Goal: Task Accomplishment & Management: Use online tool/utility

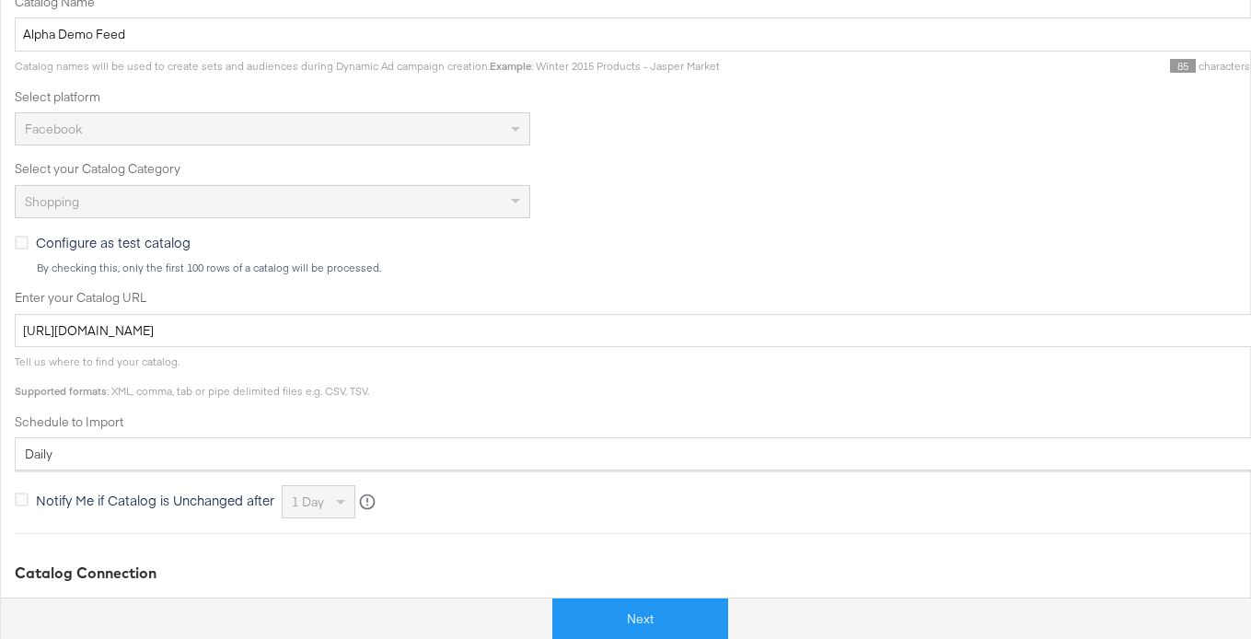
scroll to position [487, 0]
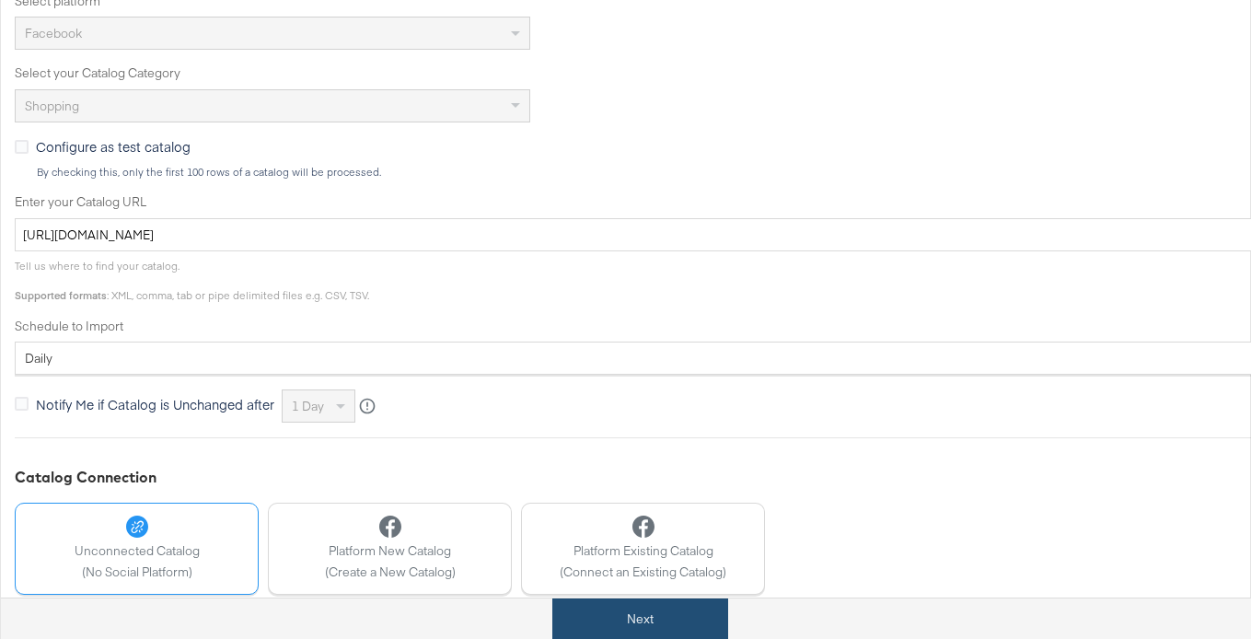
click at [619, 616] on button "Next" at bounding box center [640, 619] width 176 height 41
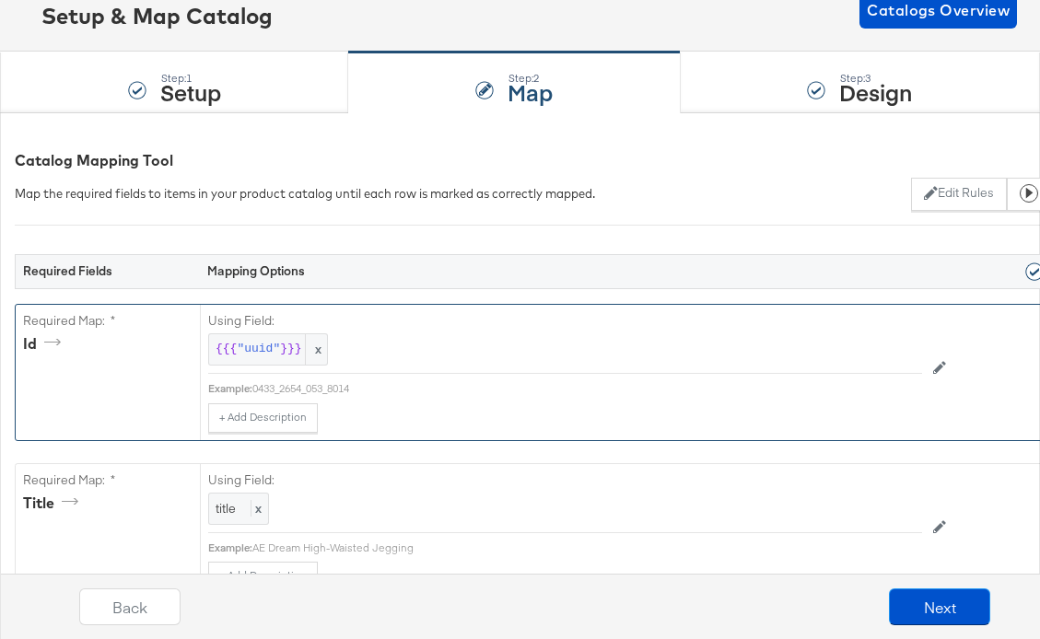
scroll to position [129, 0]
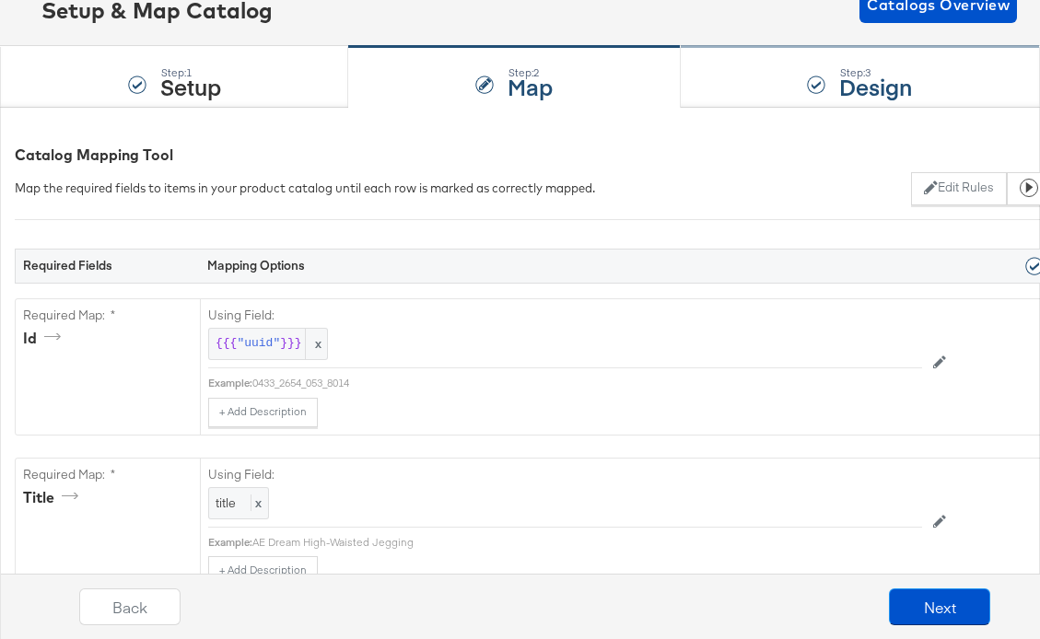
click at [801, 85] on div "Step: 3 Design" at bounding box center [859, 77] width 359 height 61
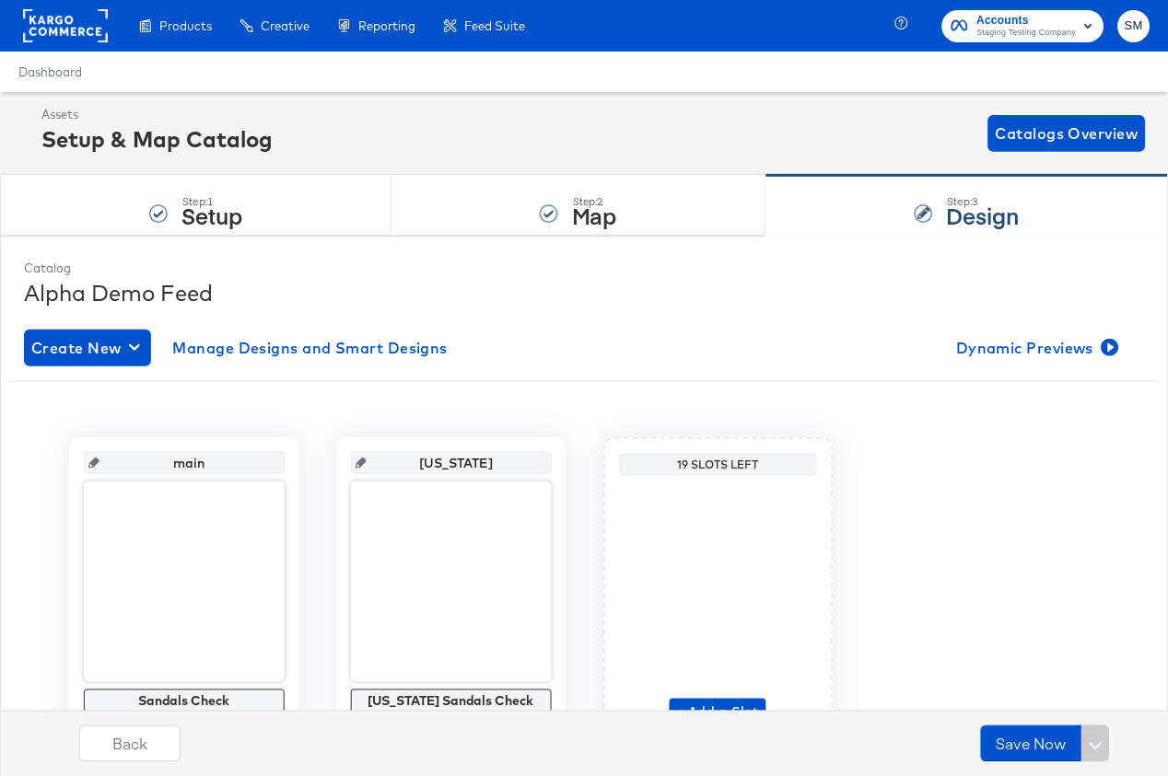
scroll to position [3, 0]
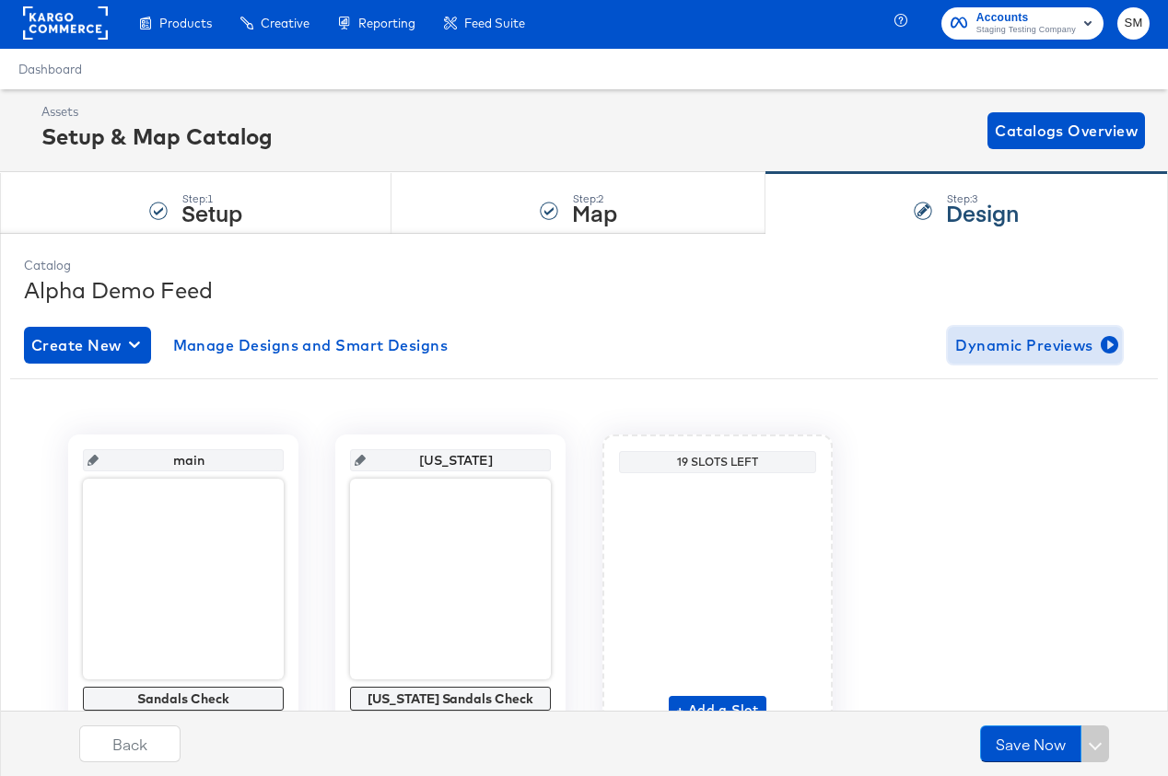
click at [1023, 341] on span "Dynamic Previews" at bounding box center [1034, 345] width 159 height 26
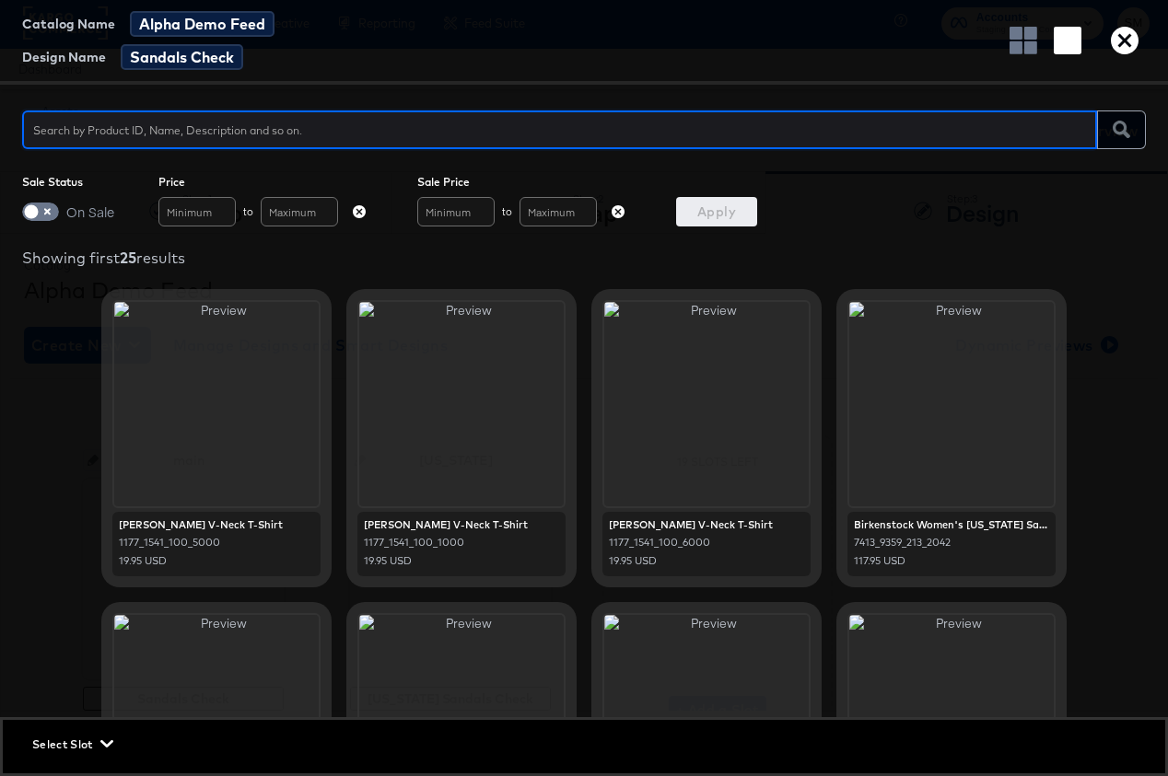
scroll to position [0, 0]
click at [83, 638] on span "Select Slot" at bounding box center [70, 744] width 77 height 19
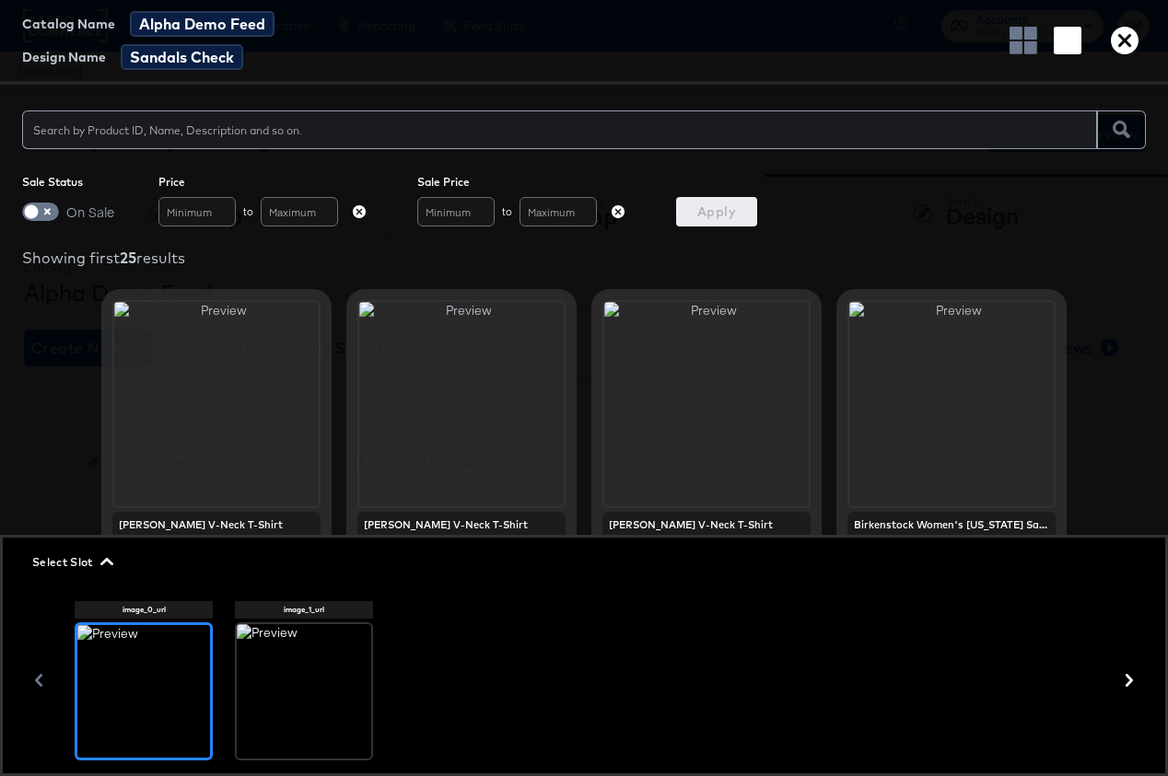
click at [106, 565] on icon "button" at bounding box center [106, 561] width 13 height 13
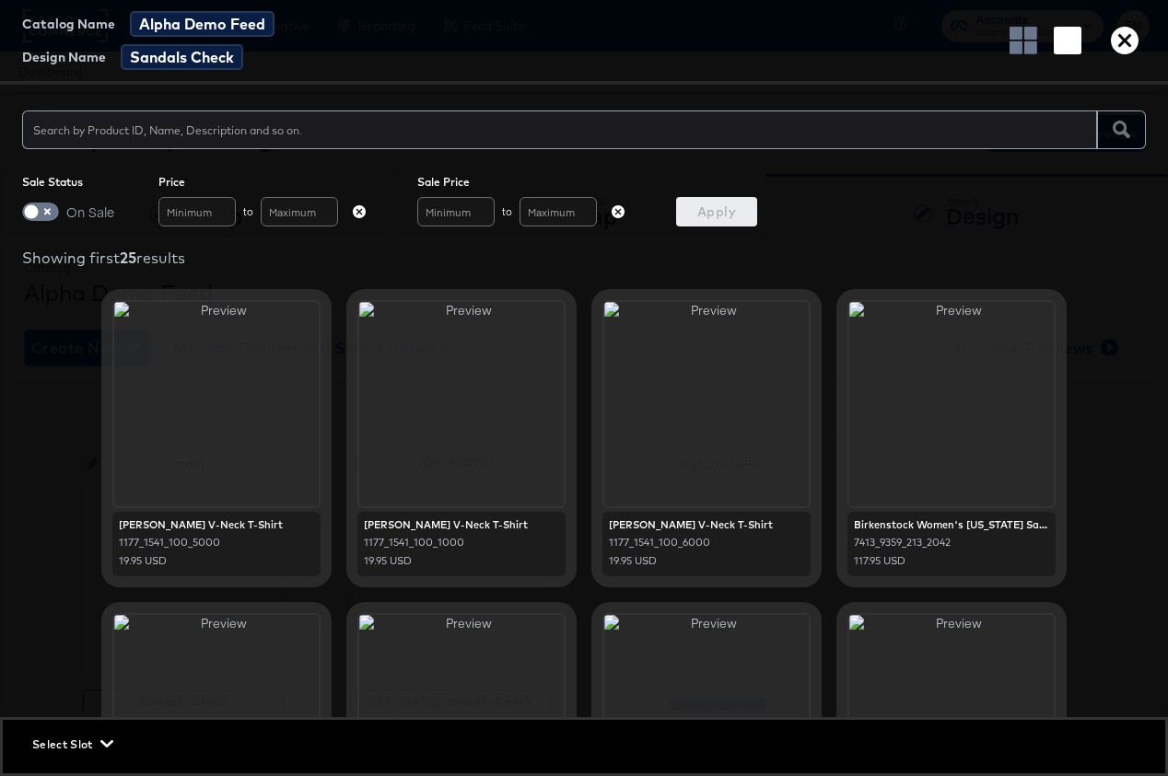
scroll to position [128, 0]
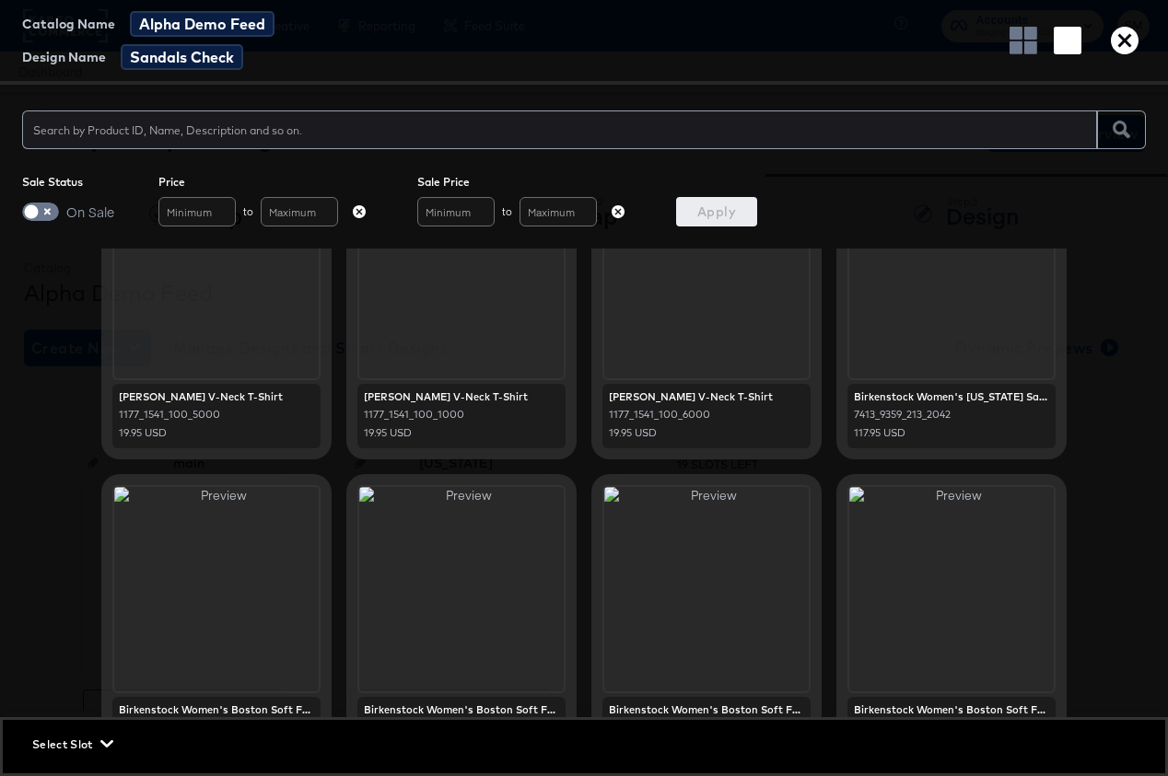
click at [103, 638] on icon "button" at bounding box center [106, 744] width 13 height 7
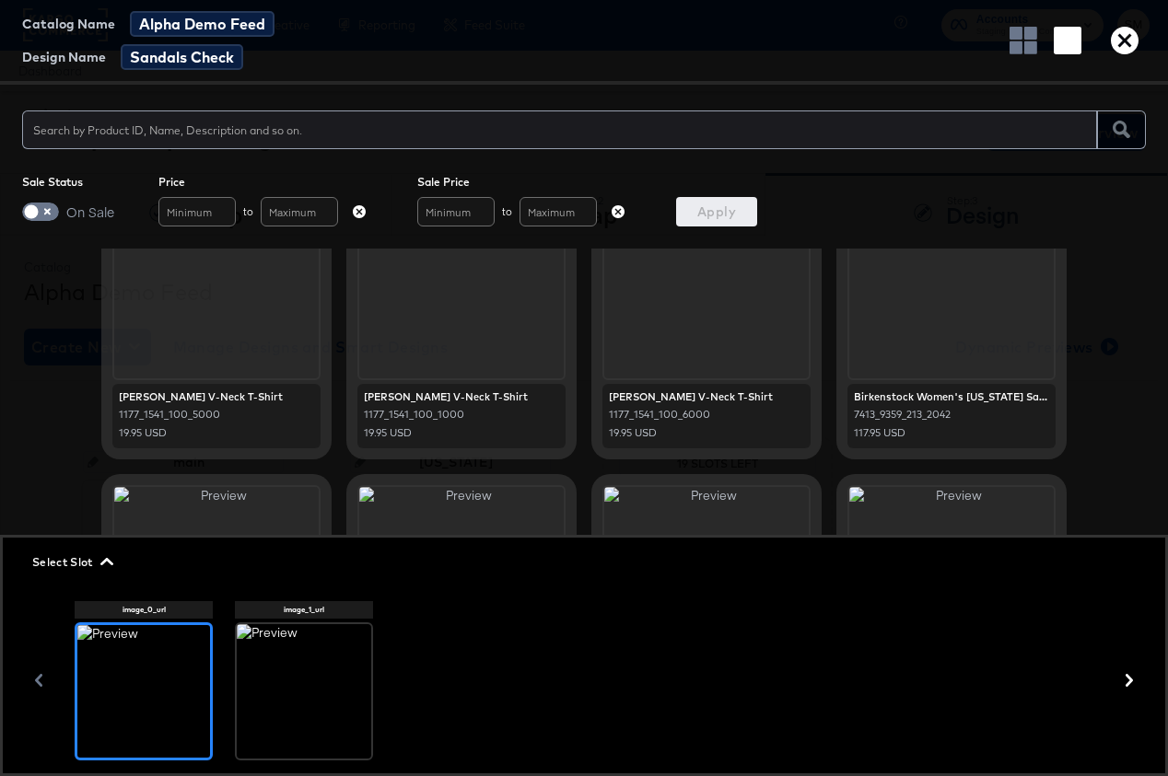
click at [358, 212] on icon "button" at bounding box center [359, 211] width 13 height 13
click at [614, 211] on icon "button" at bounding box center [617, 211] width 13 height 13
click at [88, 563] on span "Select Slot" at bounding box center [70, 561] width 77 height 19
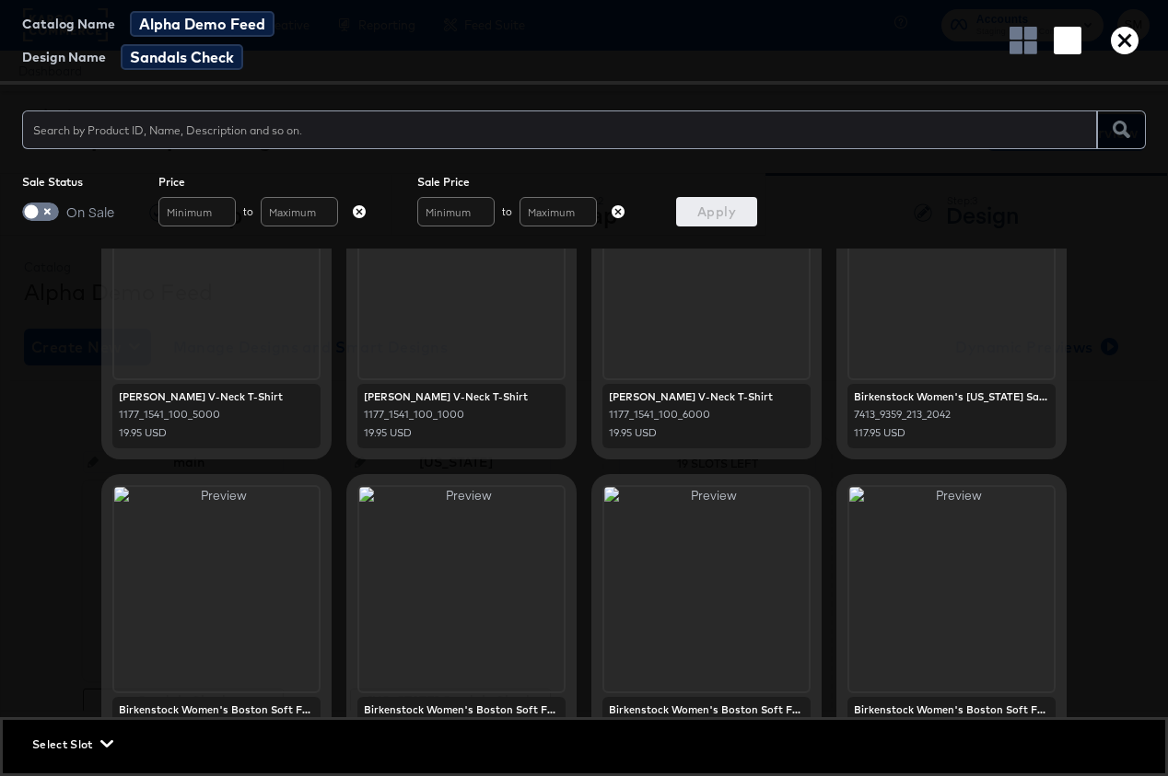
click at [99, 638] on span "Select Slot" at bounding box center [70, 744] width 77 height 19
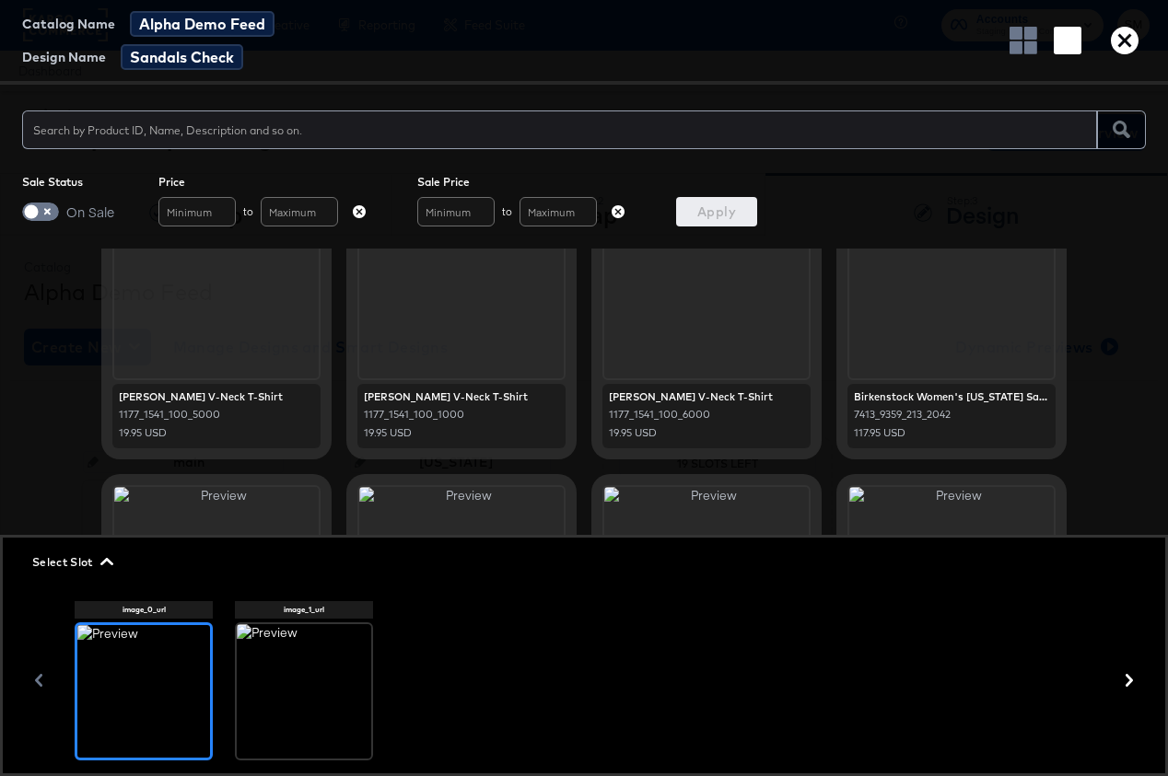
click at [326, 638] on div at bounding box center [304, 691] width 134 height 134
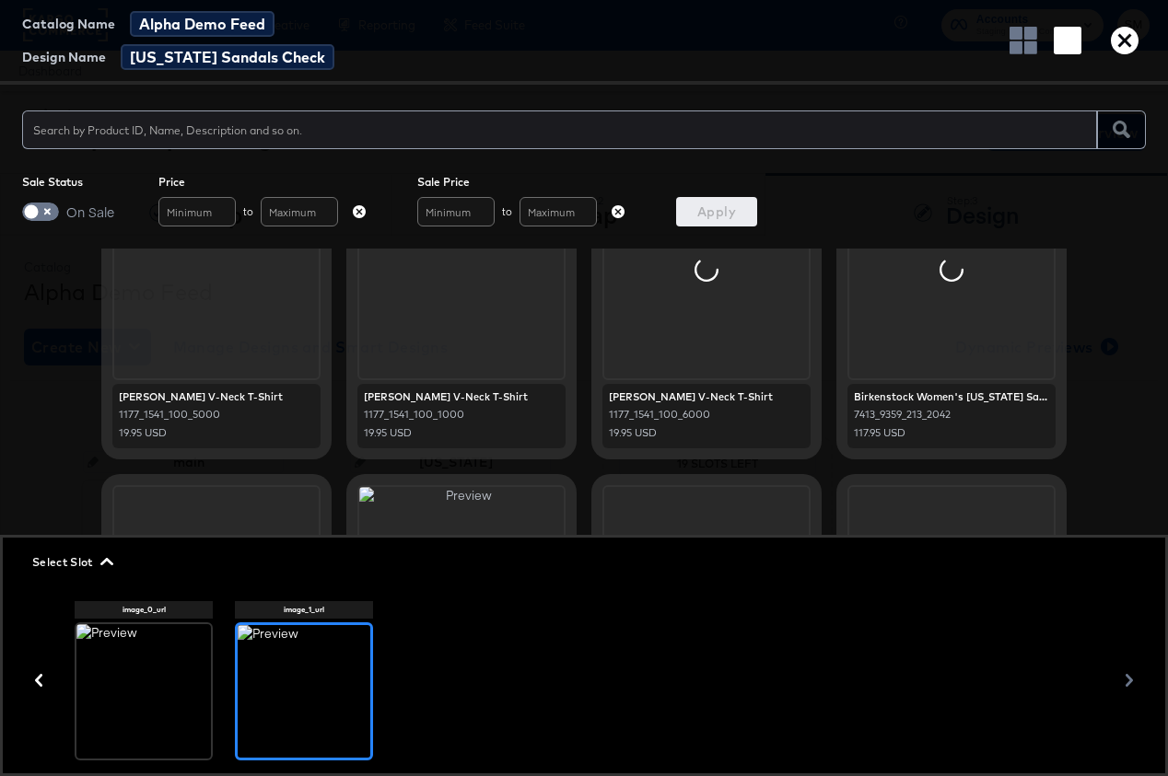
drag, startPoint x: 110, startPoint y: 702, endPoint x: 129, endPoint y: 631, distance: 73.5
click at [110, 638] on div at bounding box center [143, 691] width 134 height 134
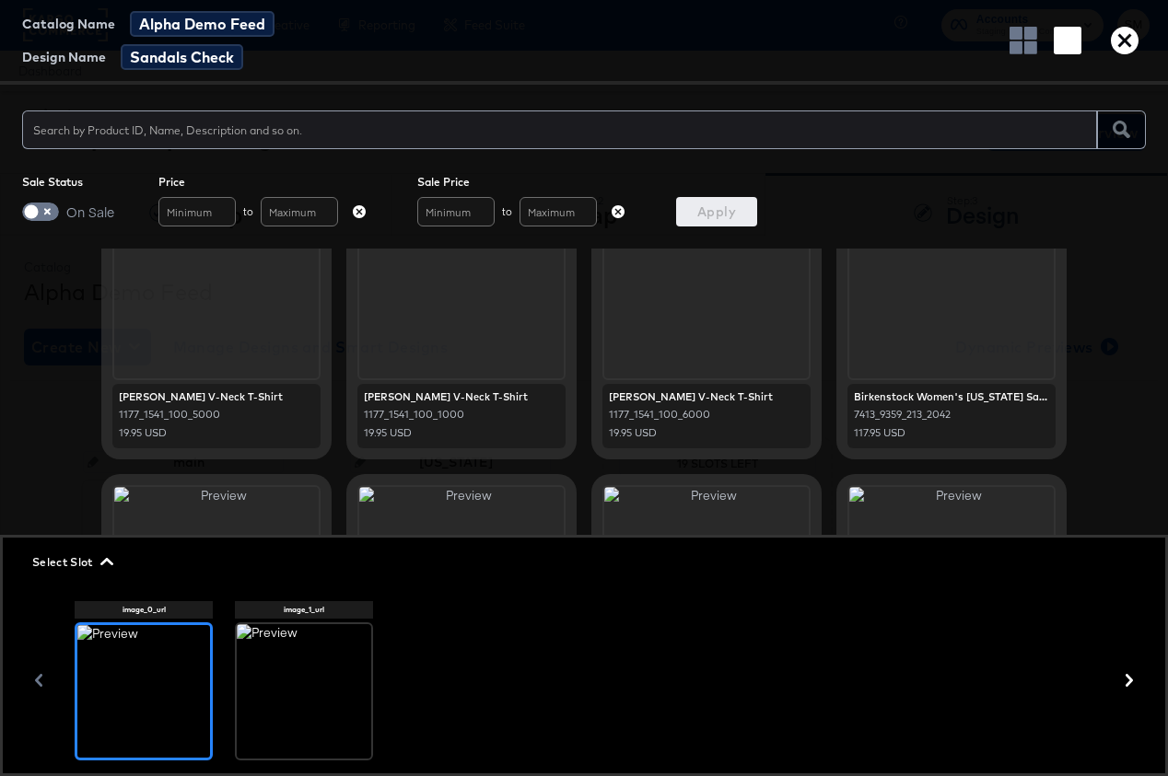
click at [113, 562] on icon "button" at bounding box center [106, 561] width 13 height 13
